Goal: Check status: Check status

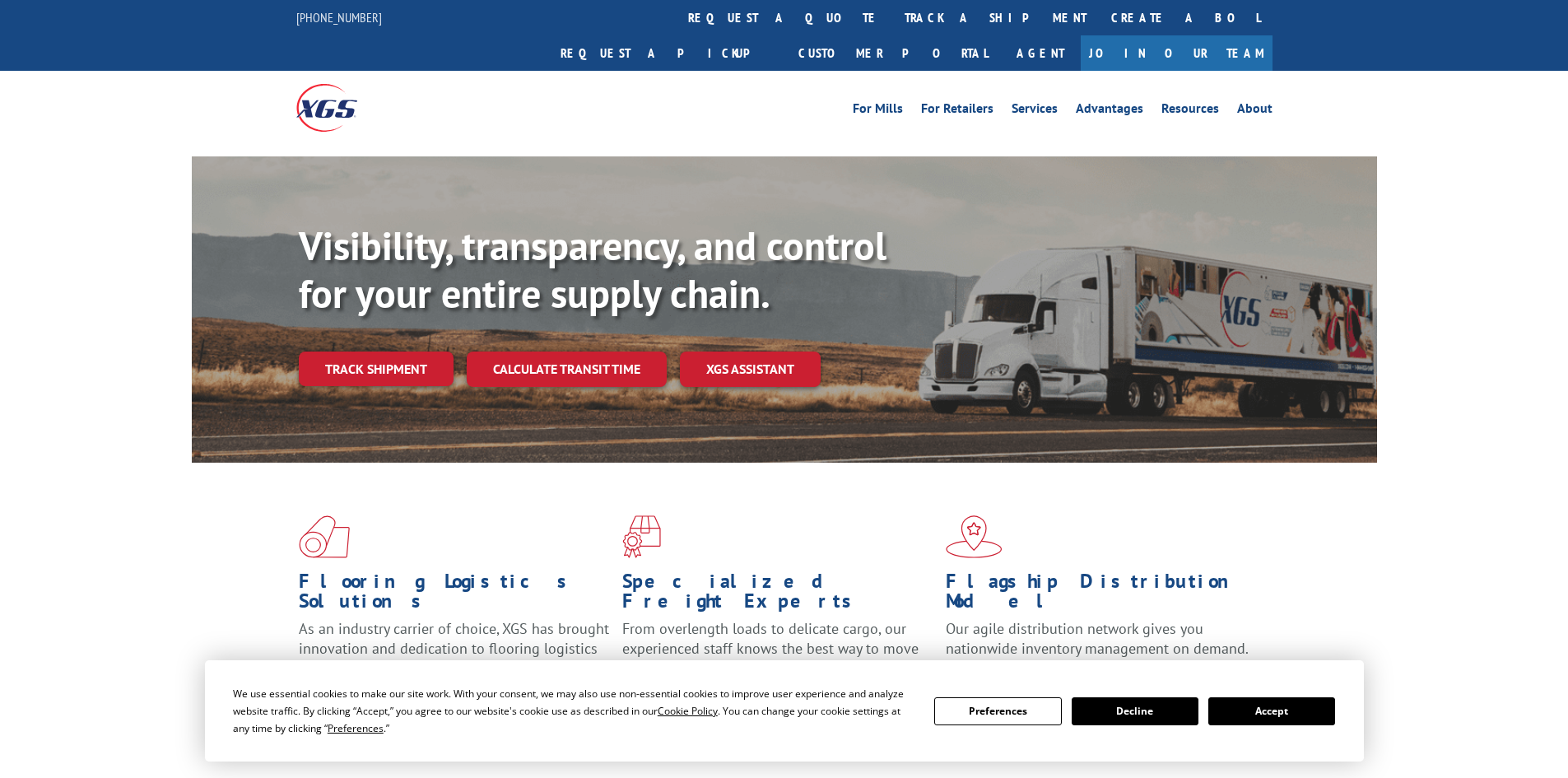
click at [355, 352] on link "Track shipment" at bounding box center [376, 369] width 155 height 35
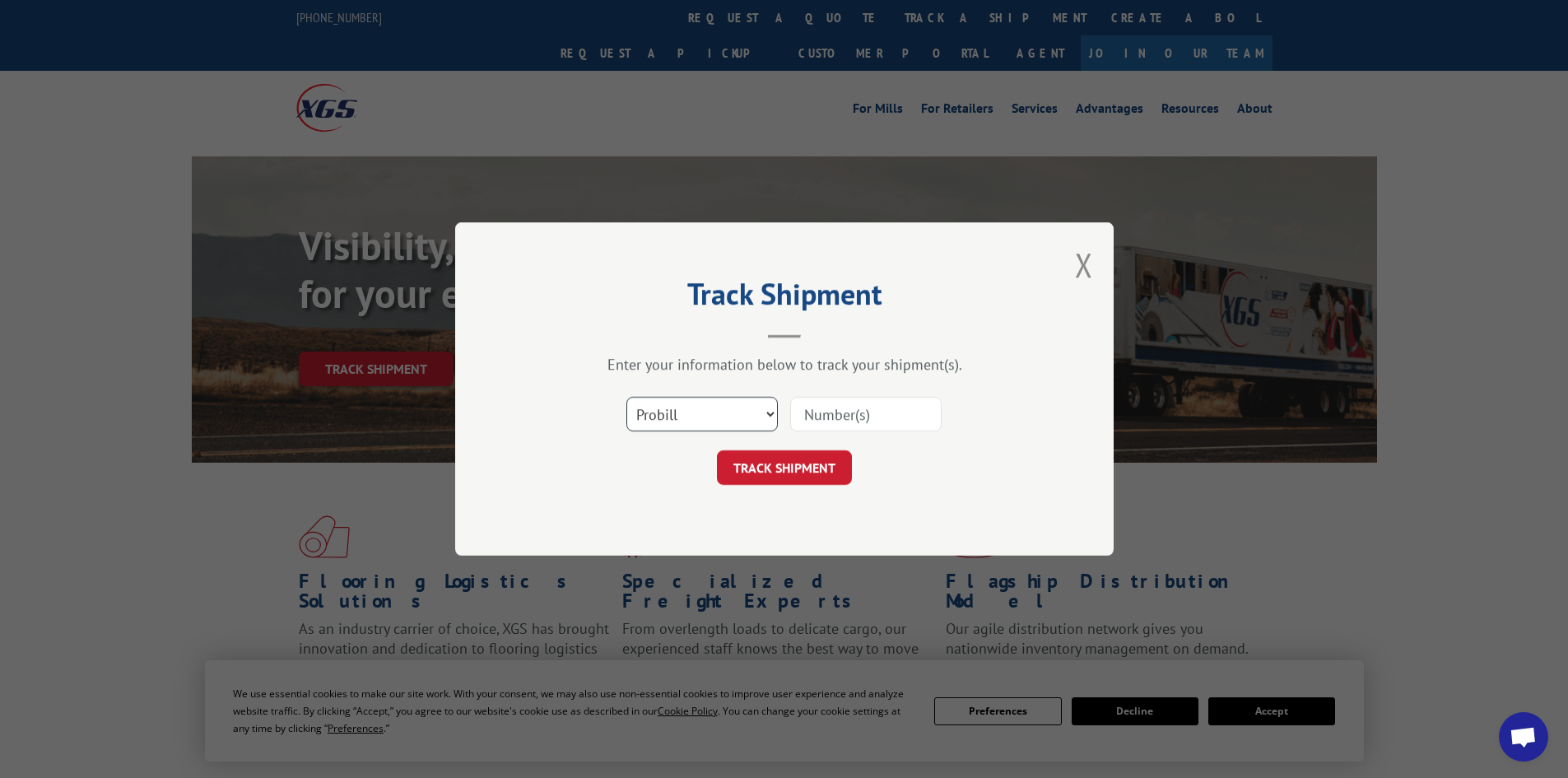
click at [754, 409] on select "Select category... Probill BOL PO" at bounding box center [702, 414] width 152 height 35
select select "bol"
click at [627, 397] on select "Select category... Probill BOL PO" at bounding box center [702, 414] width 152 height 35
click at [807, 426] on input at bounding box center [866, 414] width 152 height 35
paste input "4087736"
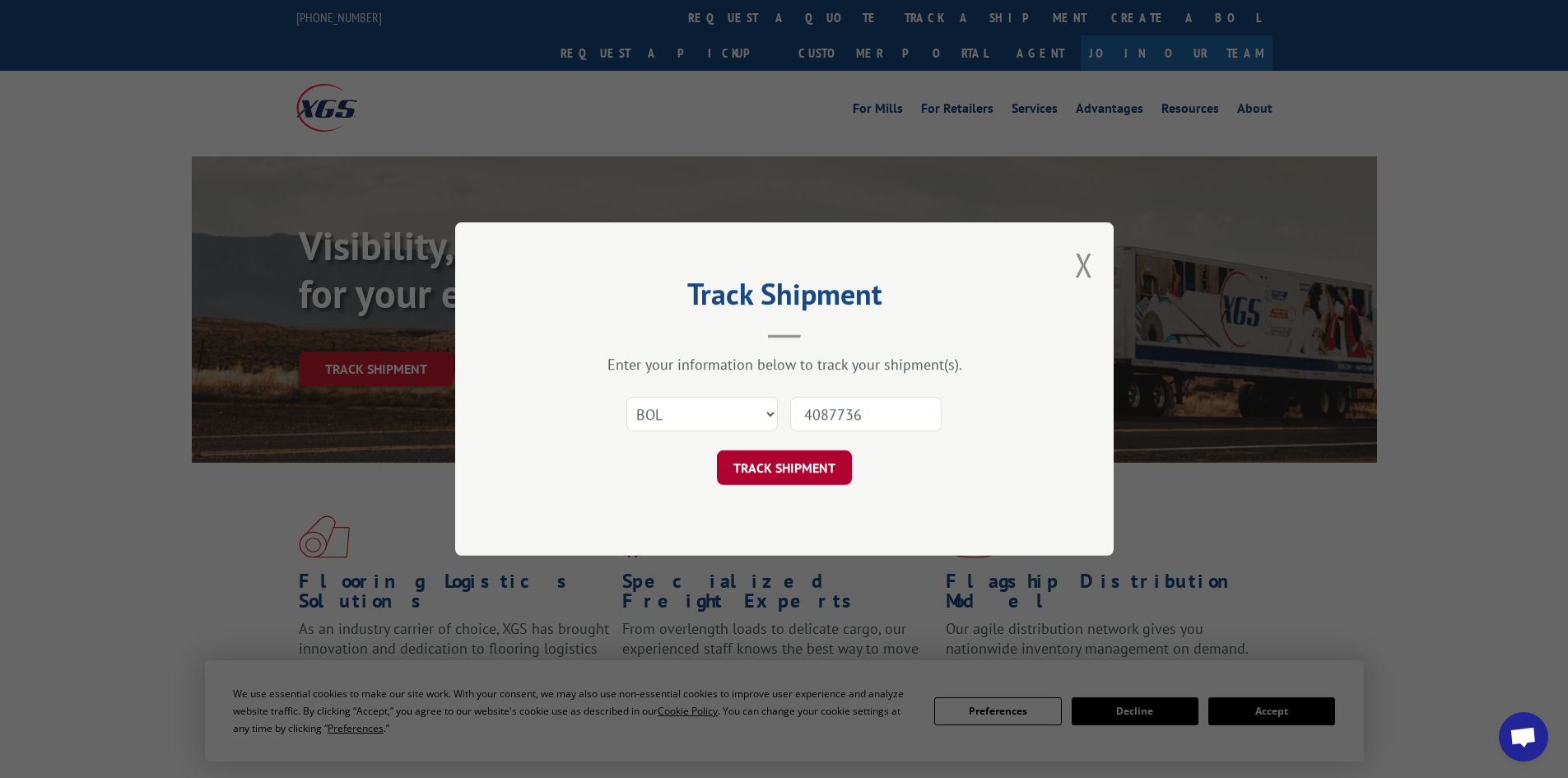
type input "4087736"
click at [802, 465] on button "TRACK SHIPMENT" at bounding box center [784, 468] width 135 height 35
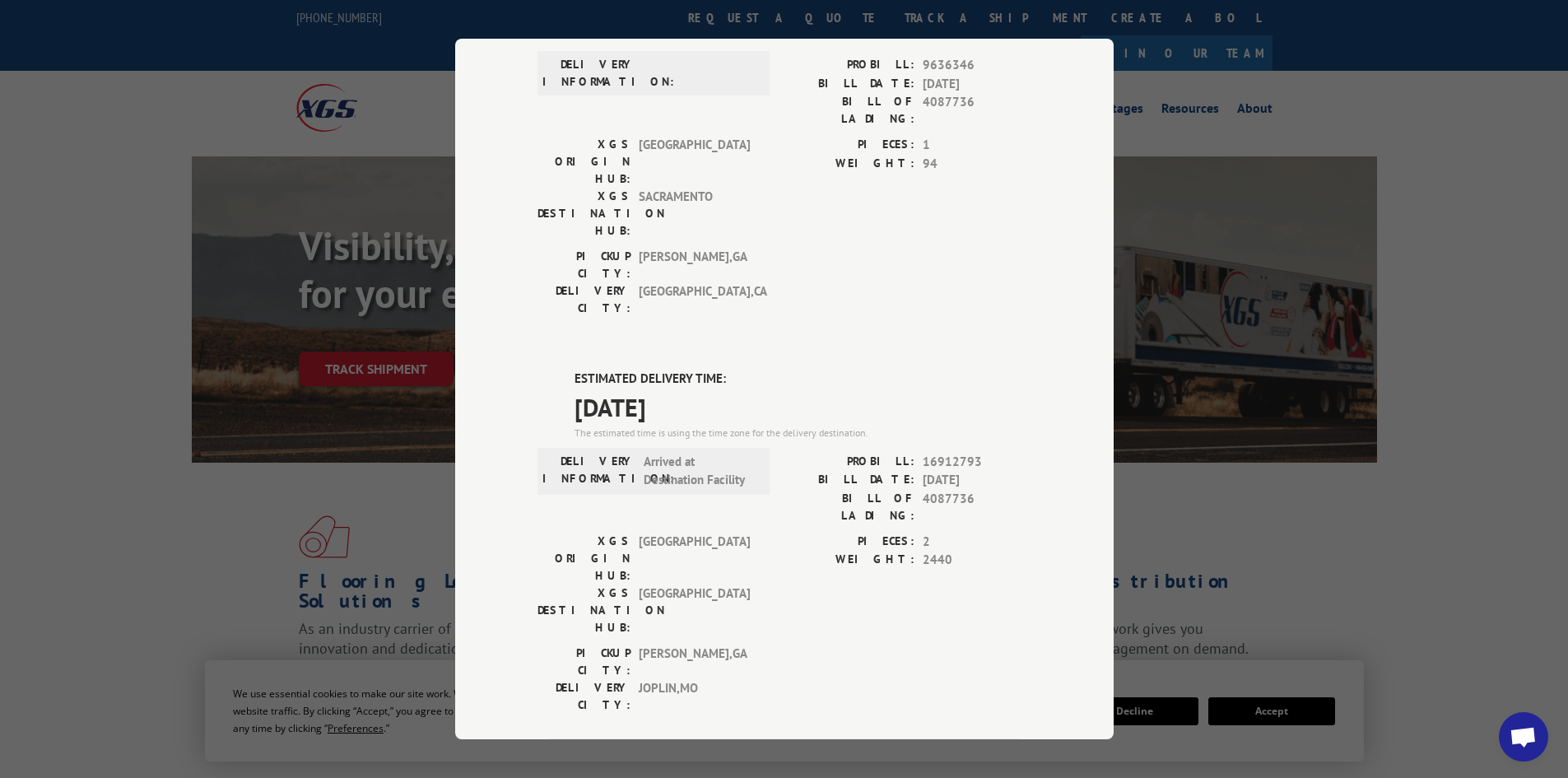
scroll to position [82, 0]
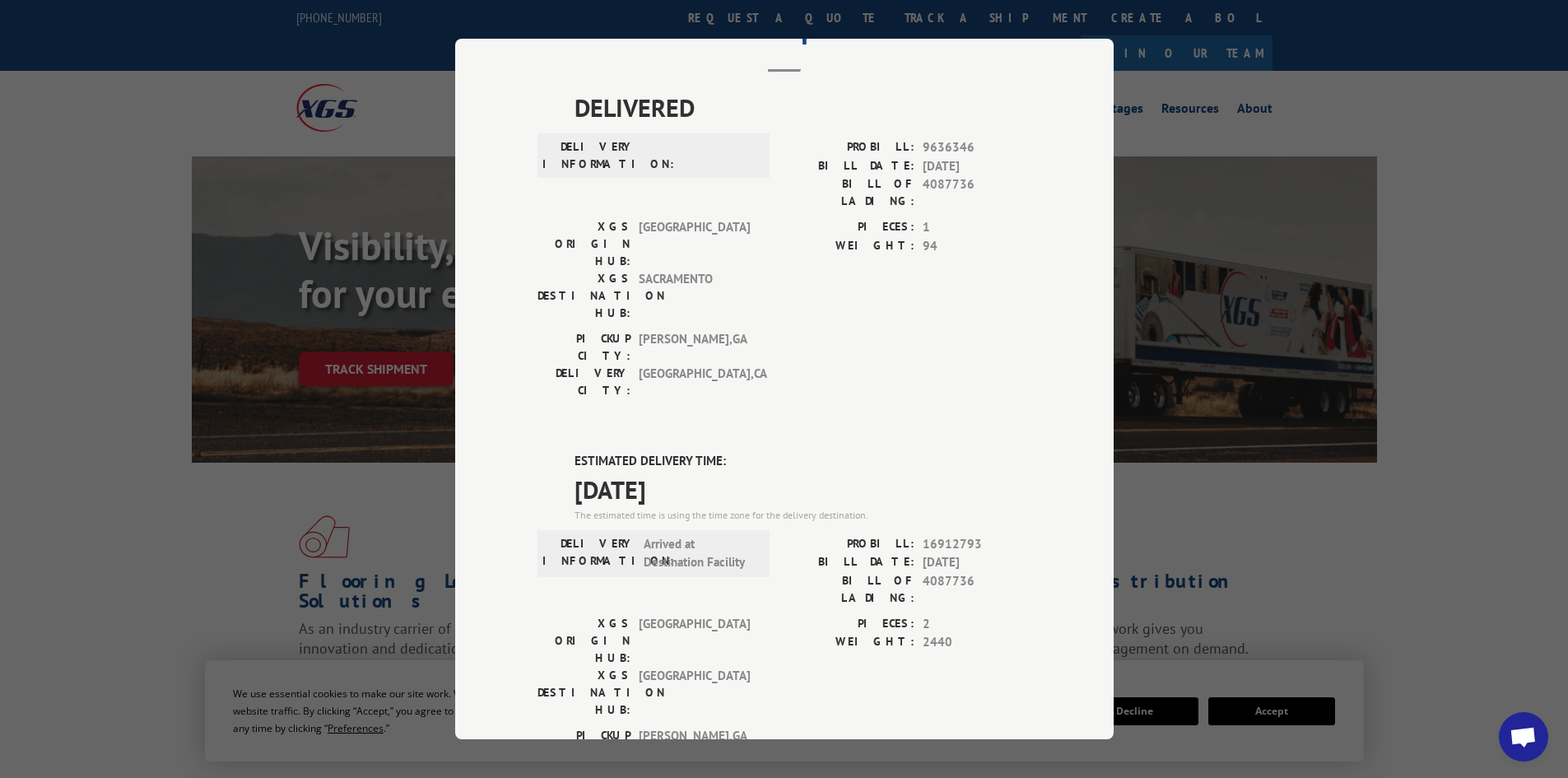
click at [1443, 453] on div "Track Shipment DELIVERED DELIVERY INFORMATION: PROBILL: 9636346 BILL DATE: [DAT…" at bounding box center [784, 389] width 1568 height 778
click at [1291, 599] on div "Track Shipment DELIVERED DELIVERY INFORMATION: PROBILL: 9636346 BILL DATE: [DAT…" at bounding box center [784, 389] width 1568 height 778
